Goal: Navigation & Orientation: Find specific page/section

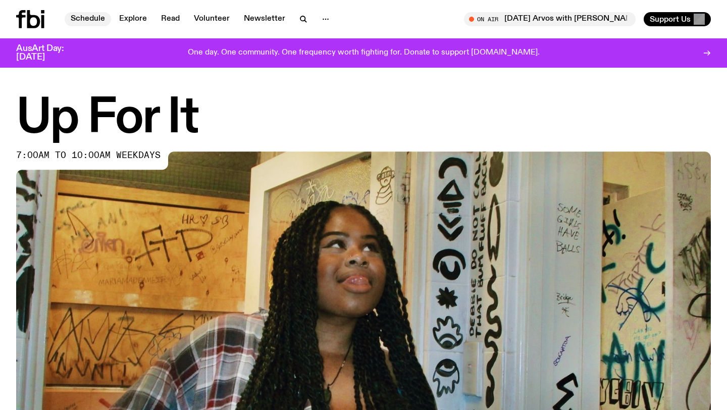
click at [100, 17] on link "Schedule" at bounding box center [88, 19] width 46 height 14
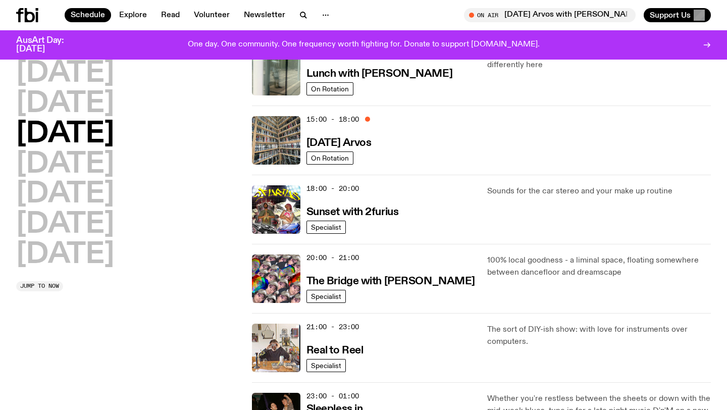
scroll to position [348, 0]
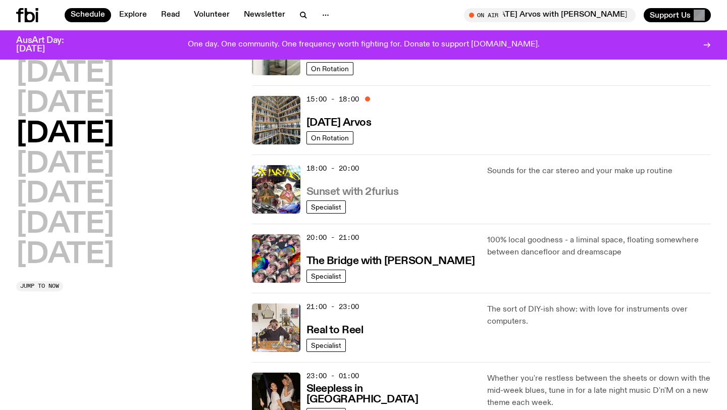
click at [369, 189] on h3 "Sunset with 2furius" at bounding box center [352, 192] width 92 height 11
